Goal: Task Accomplishment & Management: Complete application form

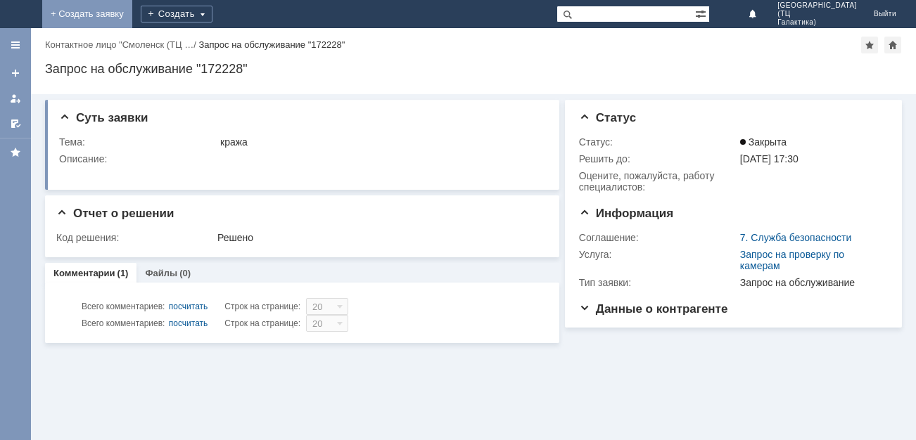
click at [132, 18] on link "+ Создать заявку" at bounding box center [87, 14] width 90 height 28
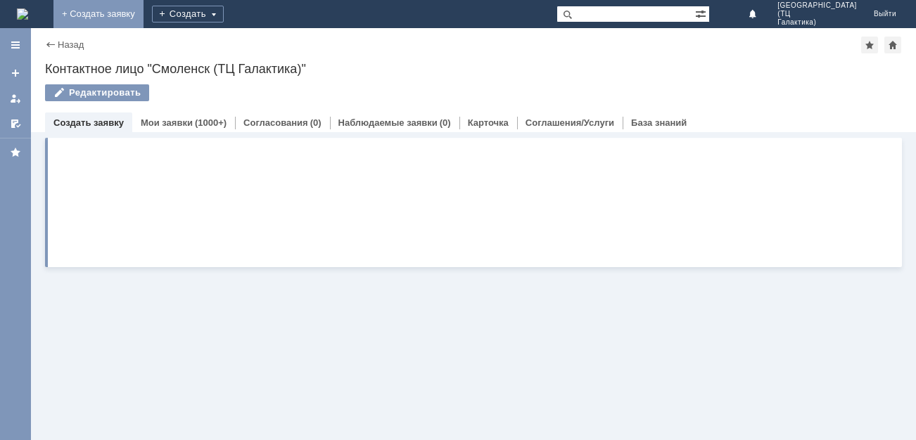
click at [143, 11] on link "+ Создать заявку" at bounding box center [98, 14] width 90 height 28
click at [143, 9] on link "+ Создать заявку" at bounding box center [98, 14] width 90 height 28
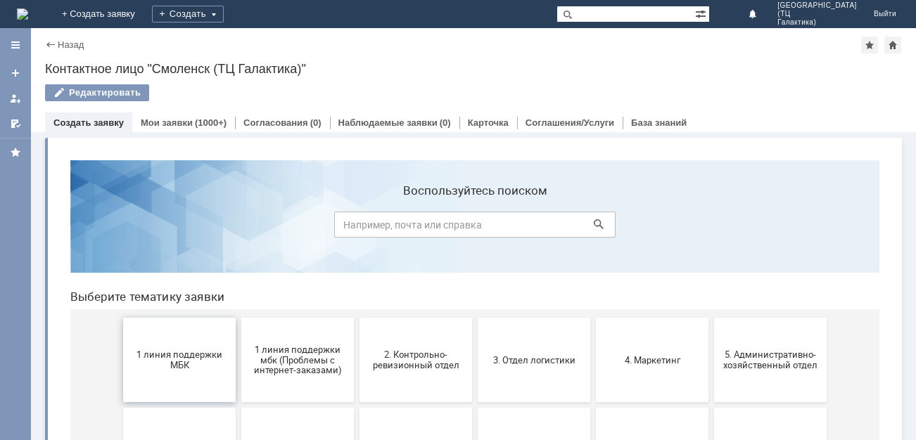
click at [168, 352] on span "1 линия поддержки МБК" at bounding box center [179, 360] width 104 height 21
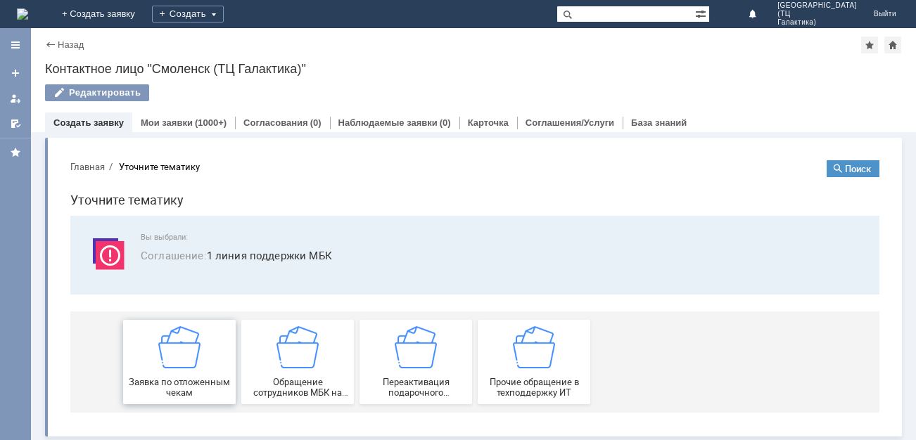
click at [196, 369] on div "Заявка по отложенным чекам" at bounding box center [179, 362] width 104 height 72
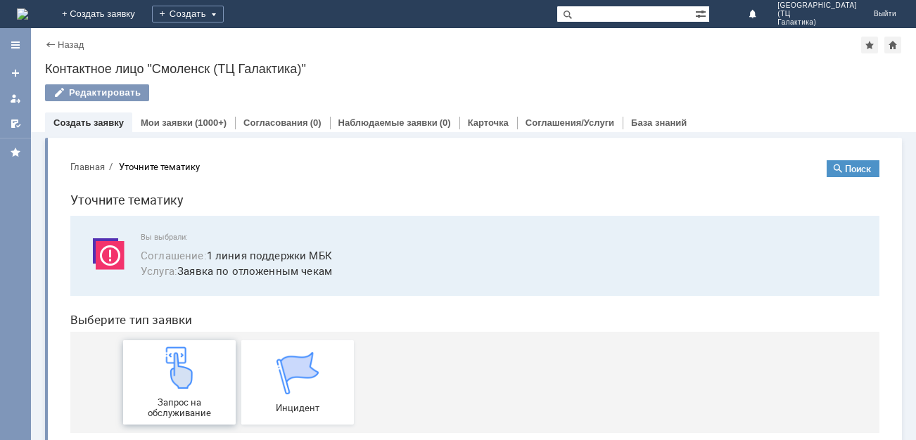
click at [182, 374] on img at bounding box center [179, 368] width 42 height 42
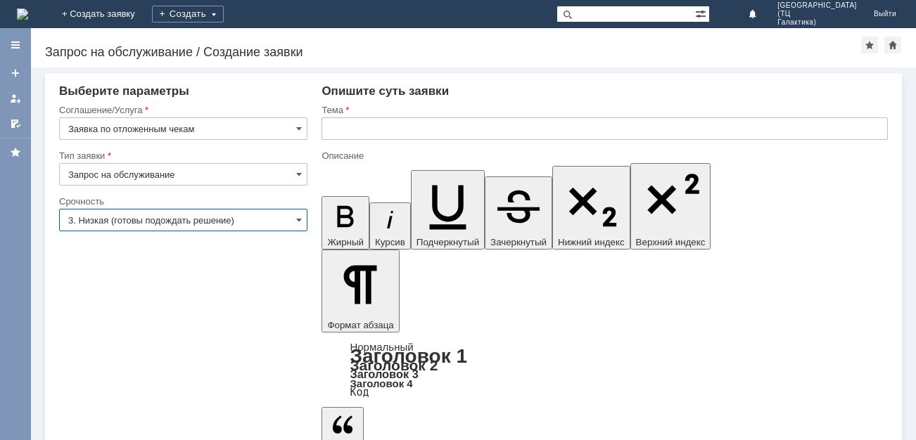
click at [283, 217] on input "3. Низкая (готовы подождать решение)" at bounding box center [183, 220] width 248 height 23
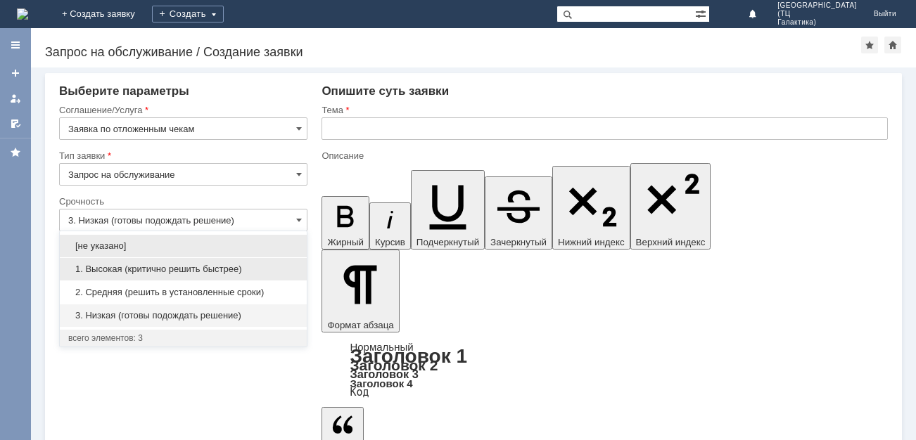
click at [196, 269] on span "1. Высокая (критично решить быстрее)" at bounding box center [183, 269] width 230 height 11
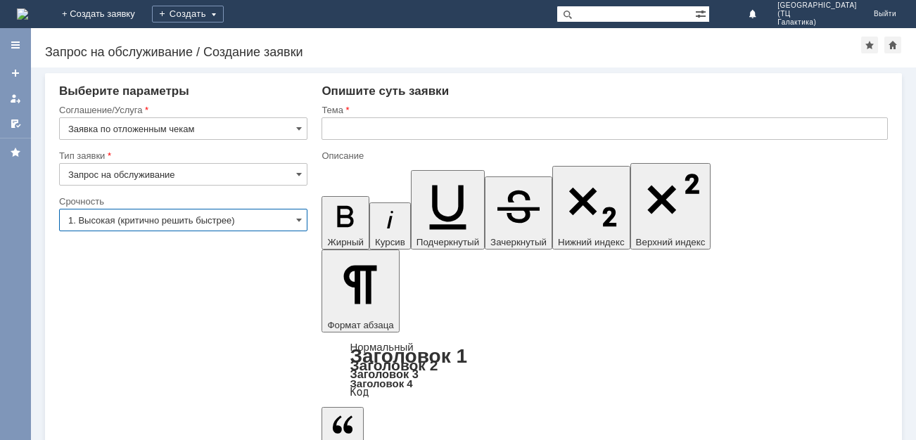
type input "1. Высокая (критично решить быстрее)"
click at [333, 133] on input "text" at bounding box center [604, 128] width 566 height 23
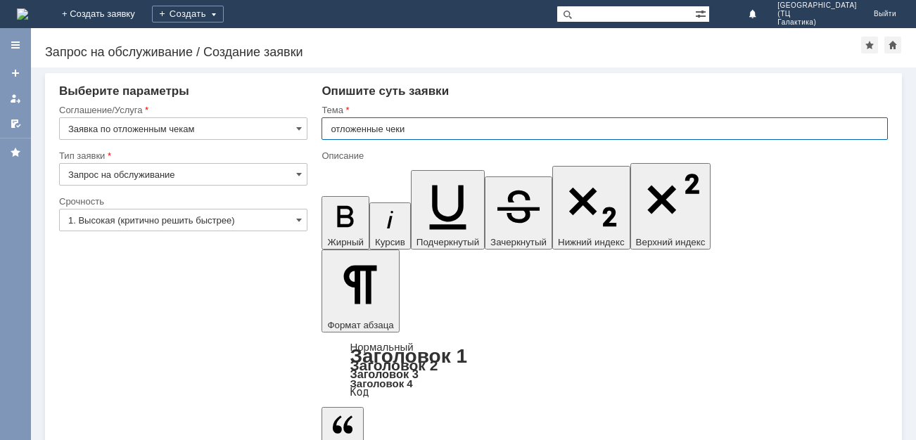
type input "отложенные чеки"
